Goal: Transaction & Acquisition: Purchase product/service

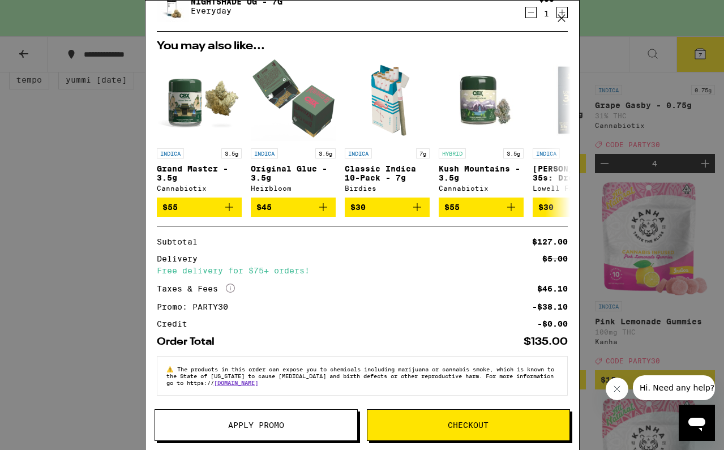
scroll to position [174, 0]
click at [453, 421] on span "Checkout" at bounding box center [468, 425] width 41 height 8
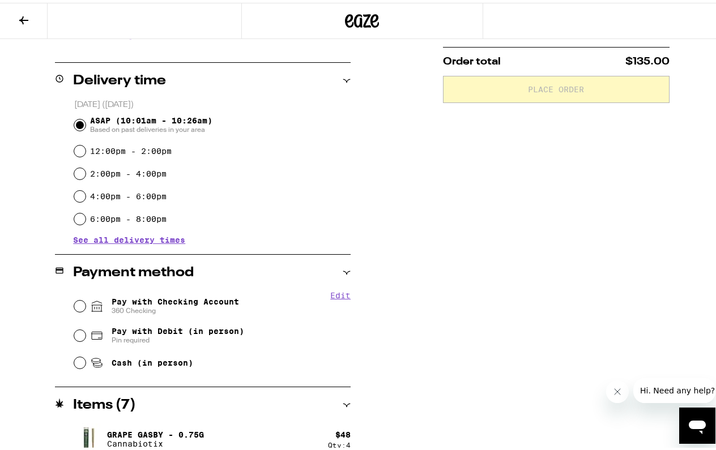
scroll to position [259, 0]
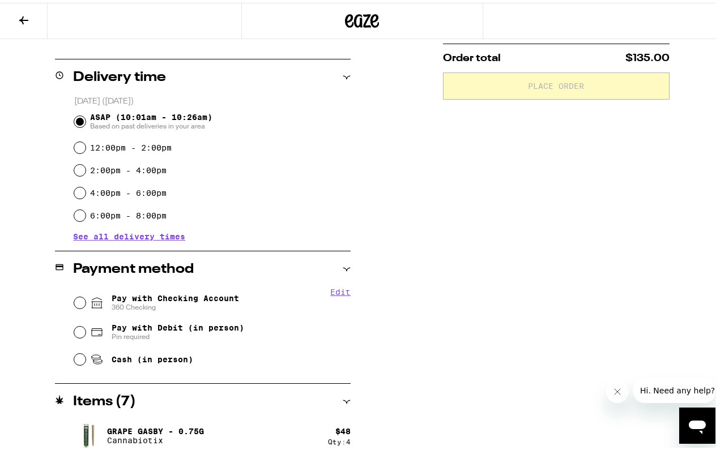
click at [77, 299] on input "Pay with Checking Account 360 Checking" at bounding box center [79, 299] width 11 height 11
radio input "true"
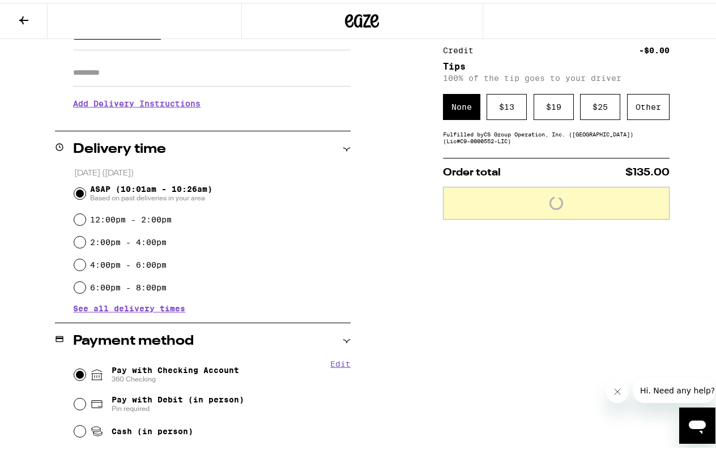
scroll to position [139, 0]
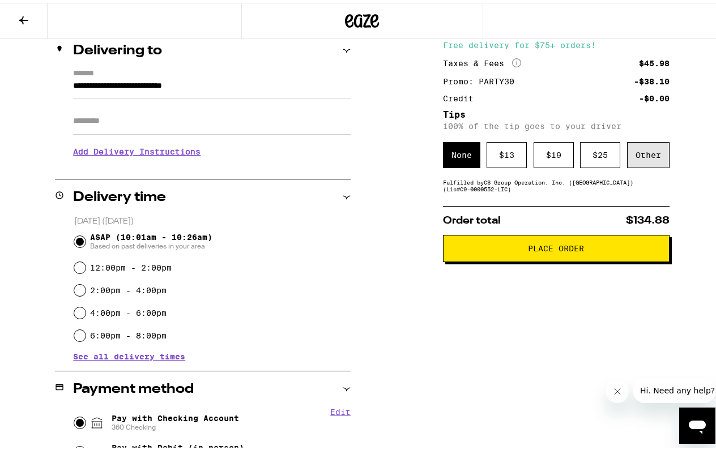
click at [641, 157] on div "Other" at bounding box center [648, 152] width 42 height 26
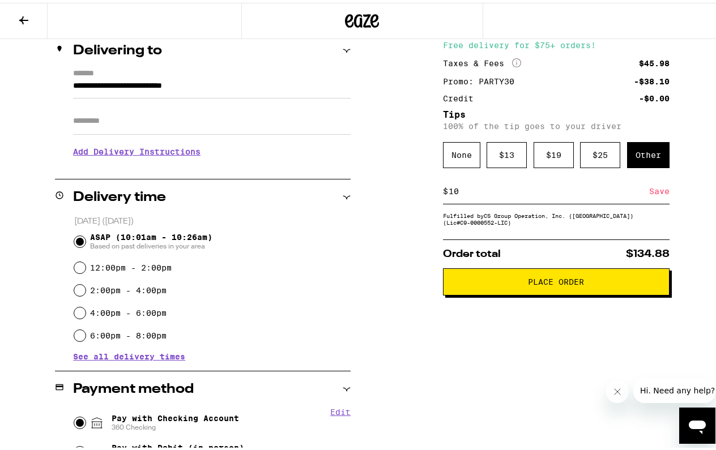
type input "10"
click at [649, 196] on div "Save" at bounding box center [659, 188] width 20 height 25
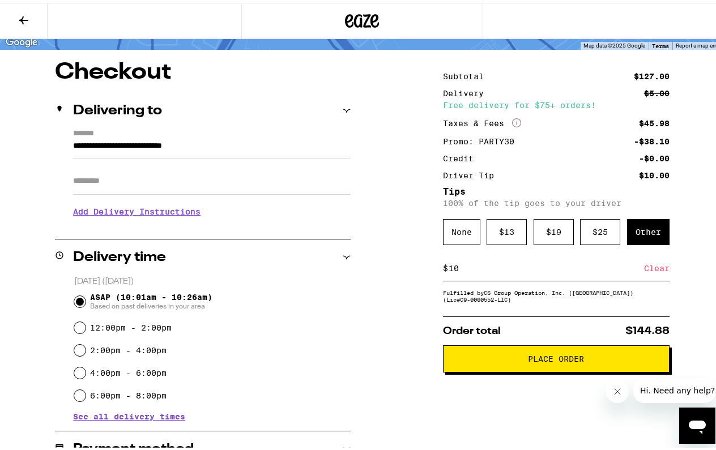
scroll to position [148, 0]
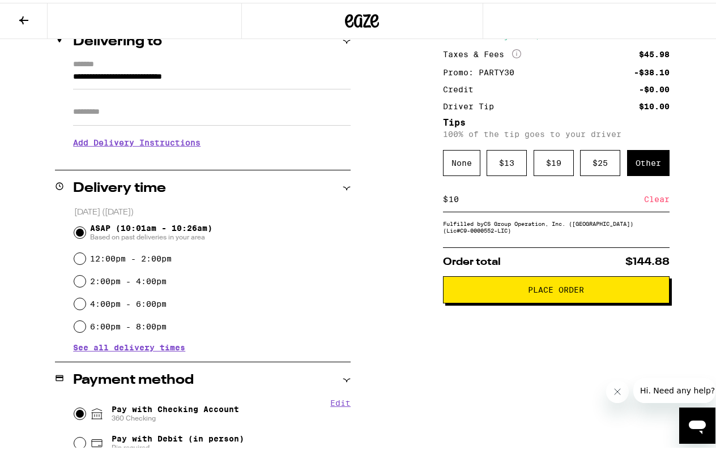
click at [528, 291] on span "Place Order" at bounding box center [556, 287] width 56 height 8
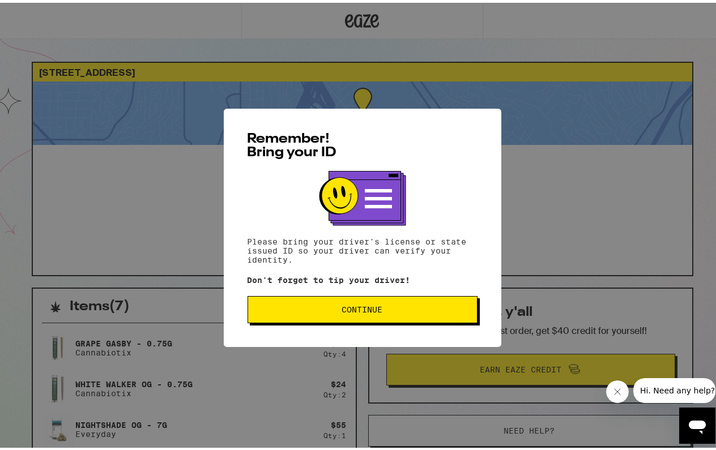
click at [383, 303] on button "Continue" at bounding box center [362, 306] width 230 height 27
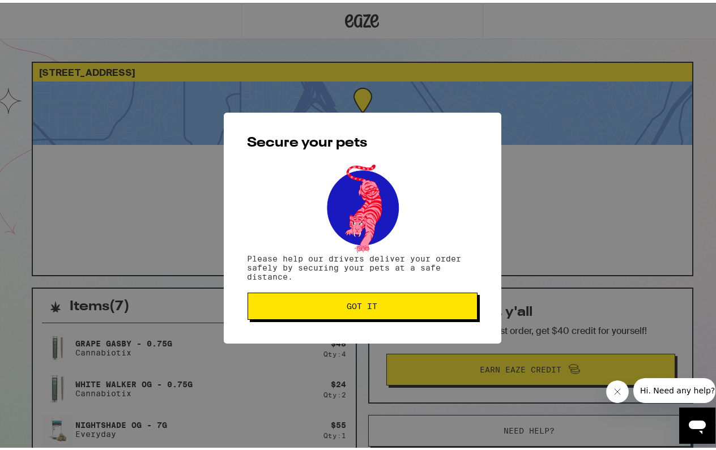
click at [386, 306] on span "Got it" at bounding box center [362, 303] width 211 height 8
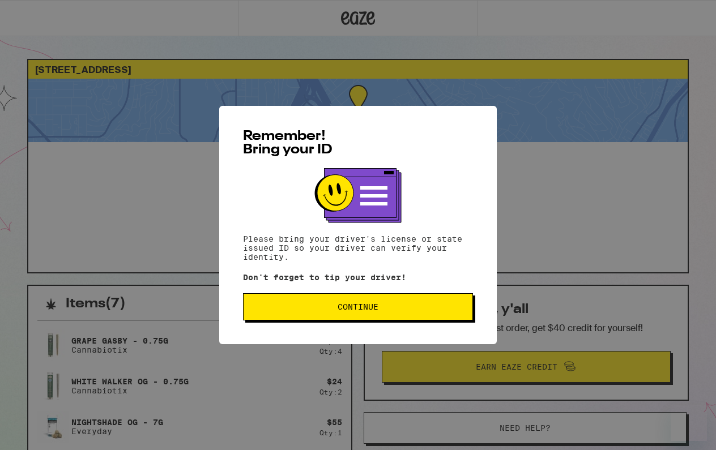
click at [410, 315] on button "Continue" at bounding box center [358, 306] width 230 height 27
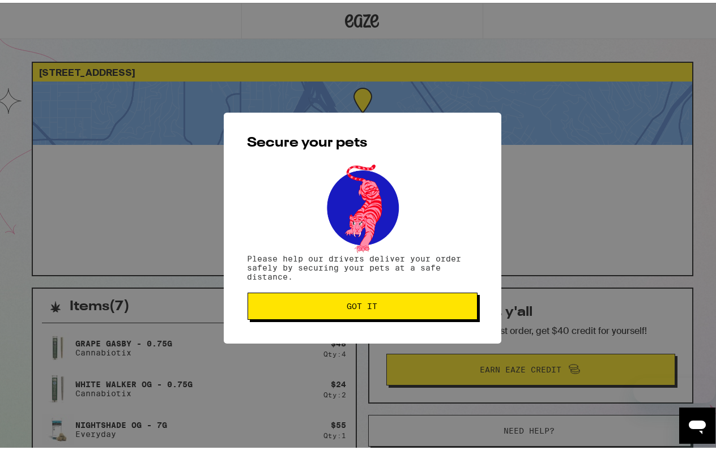
click at [419, 312] on button "Got it" at bounding box center [362, 303] width 230 height 27
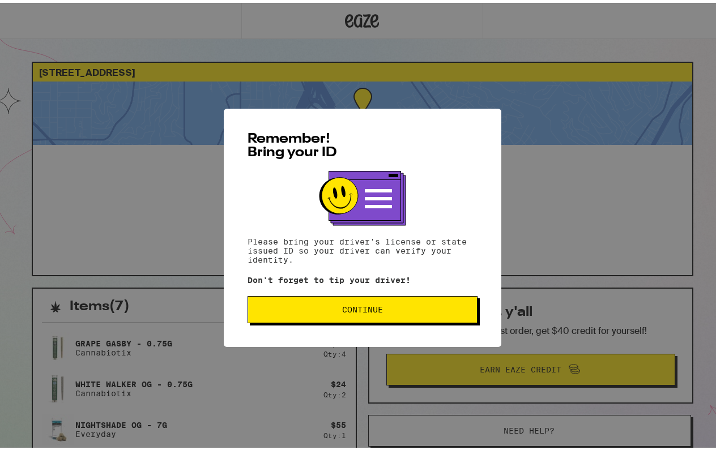
click at [344, 306] on span "Continue" at bounding box center [362, 307] width 41 height 8
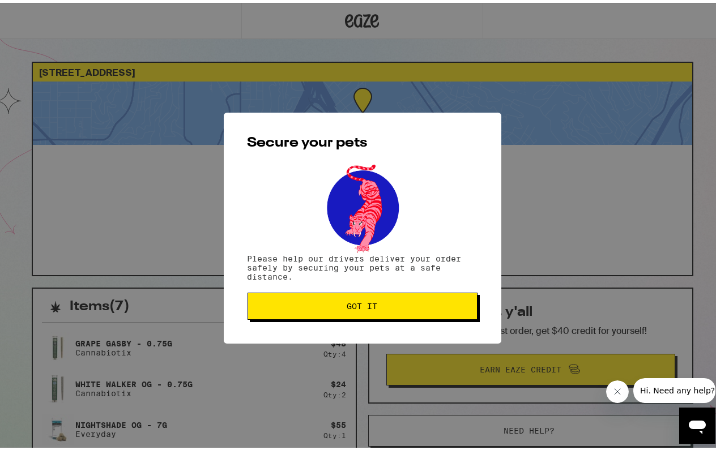
click at [347, 306] on span "Got it" at bounding box center [362, 303] width 31 height 8
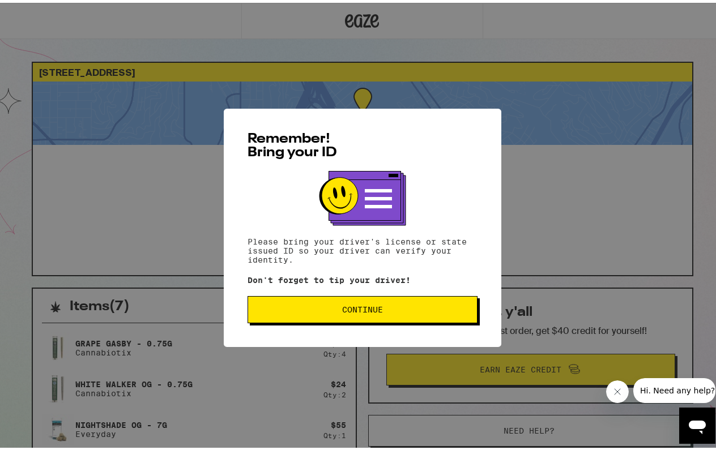
click at [345, 310] on span "Continue" at bounding box center [362, 307] width 41 height 8
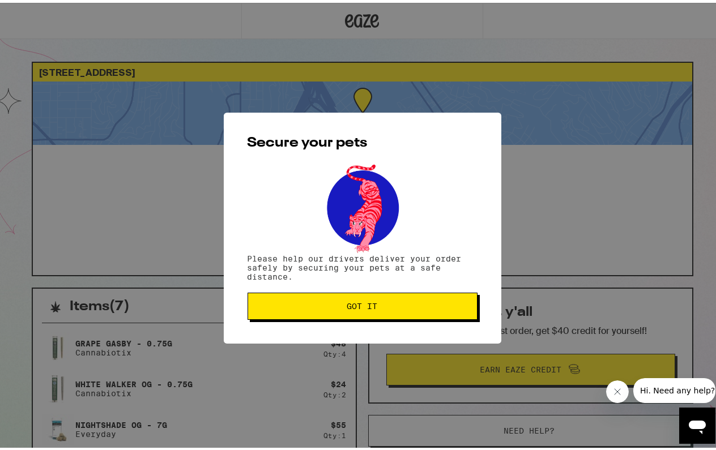
click at [355, 310] on button "Got it" at bounding box center [362, 303] width 230 height 27
